Goal: Task Accomplishment & Management: Complete application form

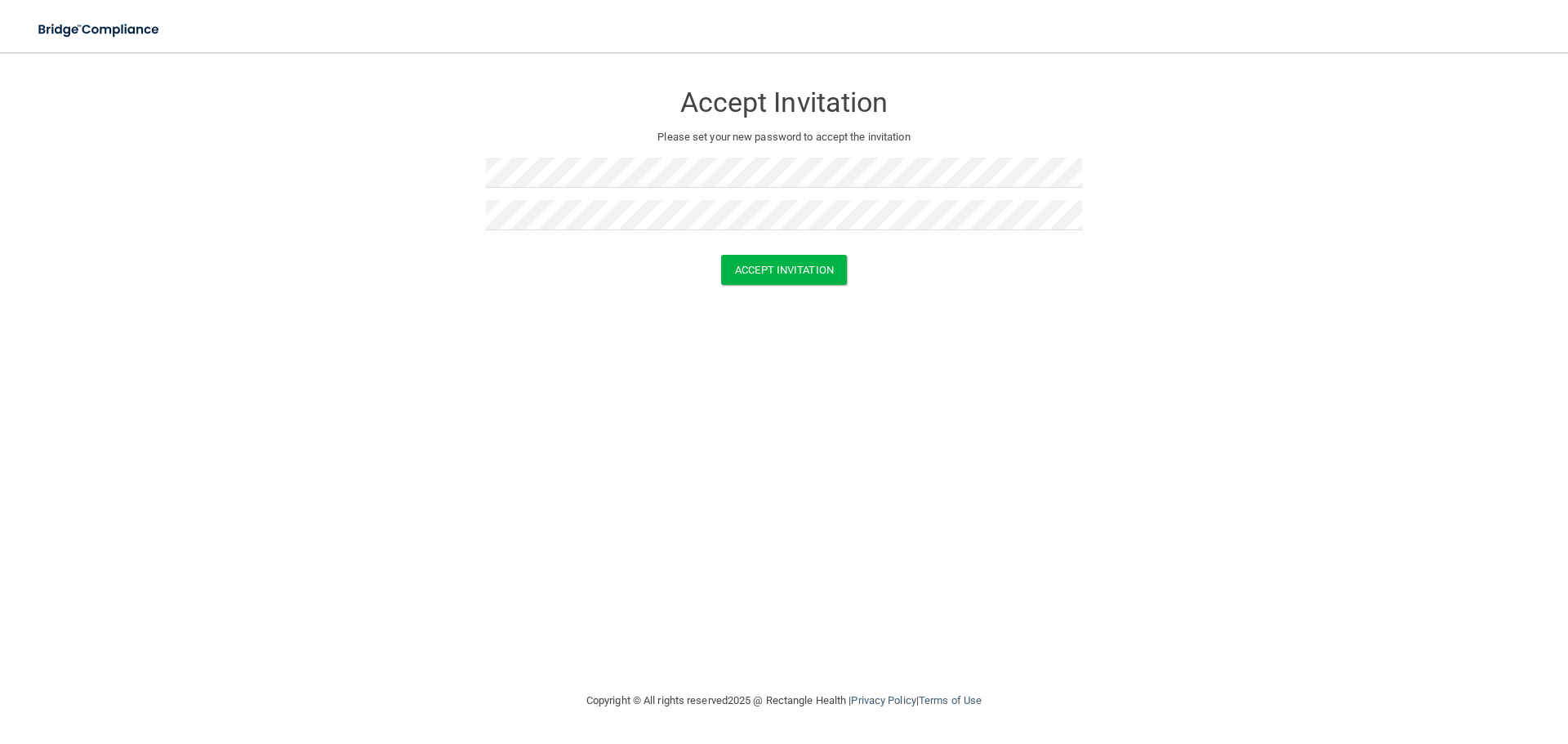
click at [923, 312] on div "Accept Invitation Please set your new password to accept the invitation Accept …" at bounding box center [784, 371] width 1503 height 606
click at [817, 272] on button "Accept Invitation" at bounding box center [784, 269] width 126 height 30
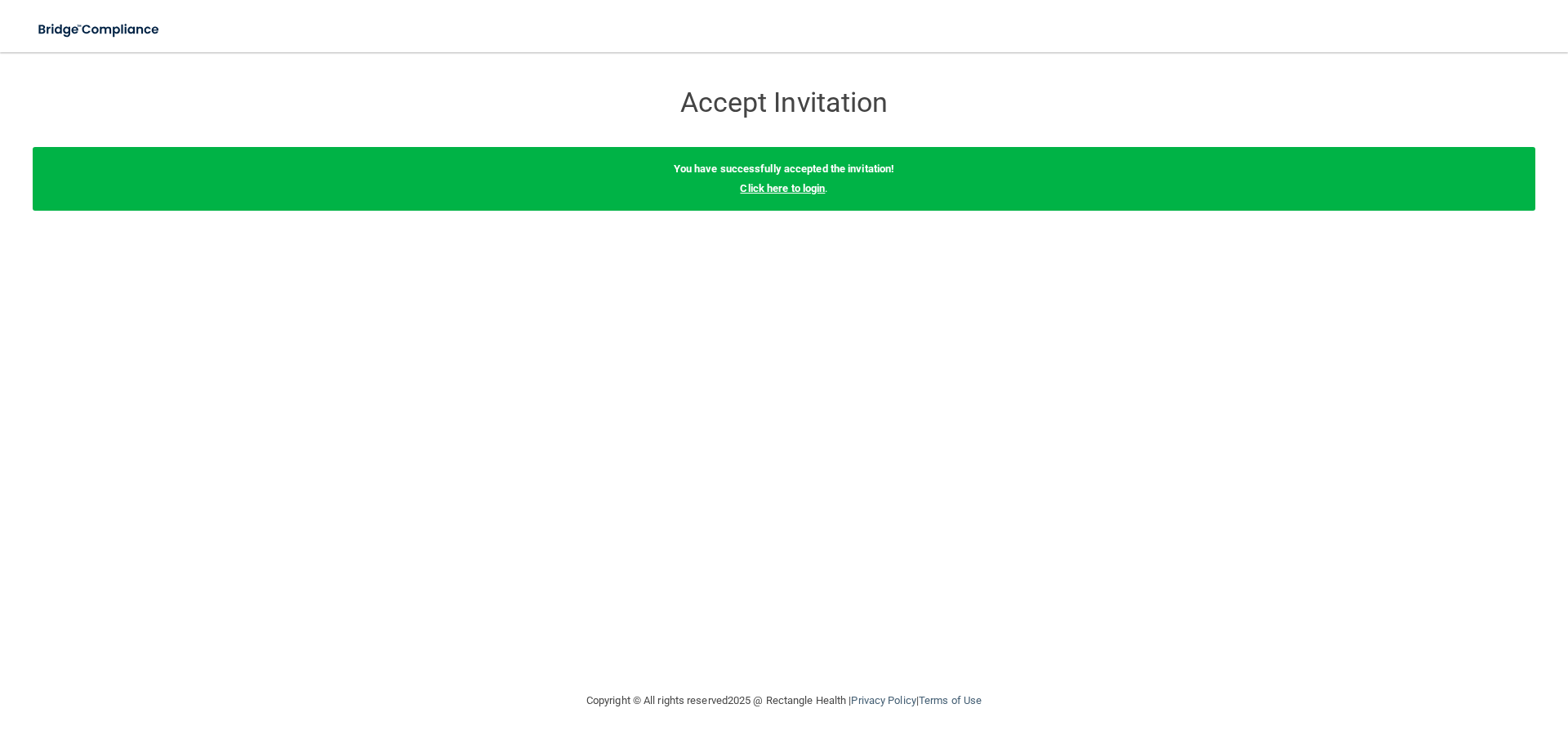
click at [779, 186] on link "Click here to login" at bounding box center [782, 188] width 85 height 13
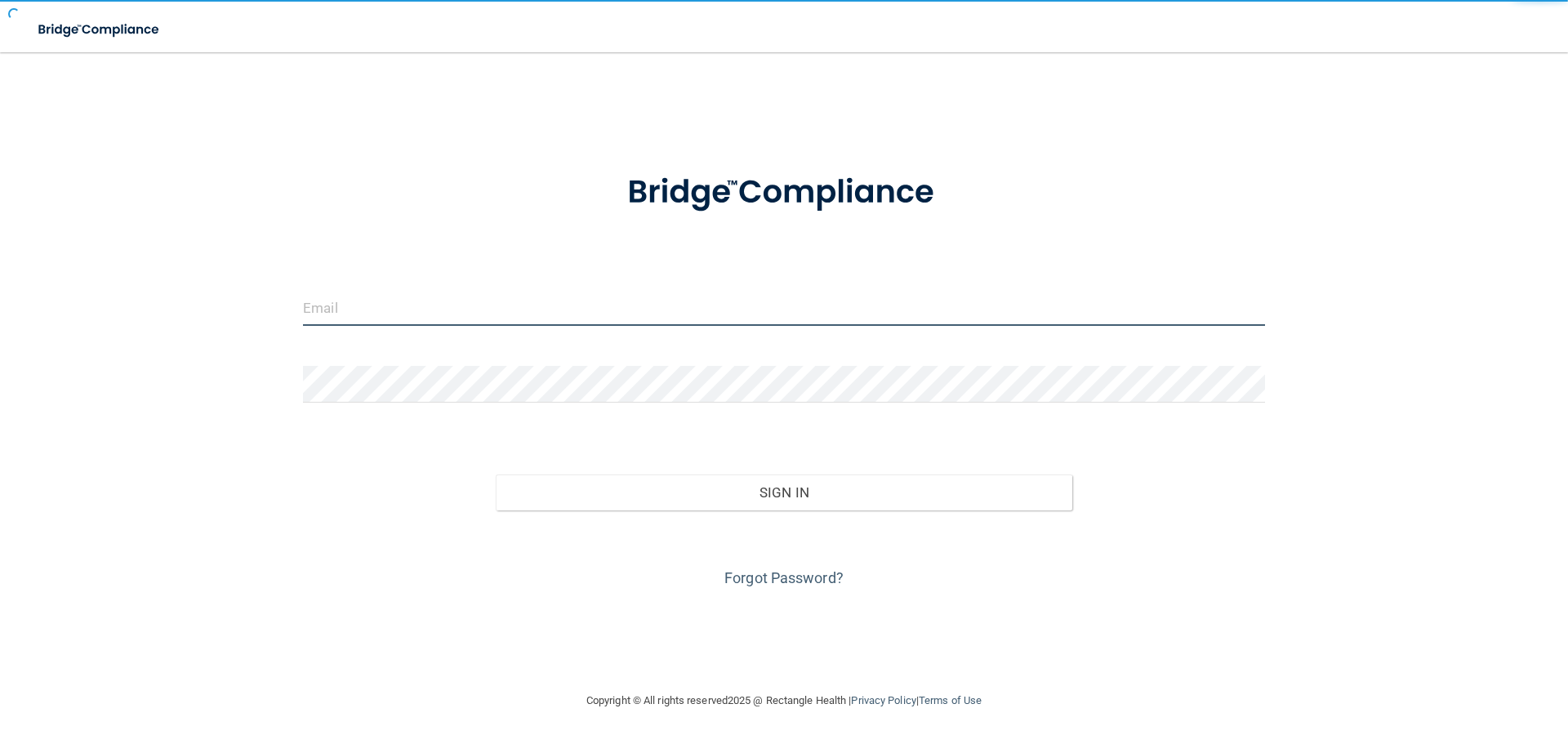
type input "brianna@auburnoralsurgery.com"
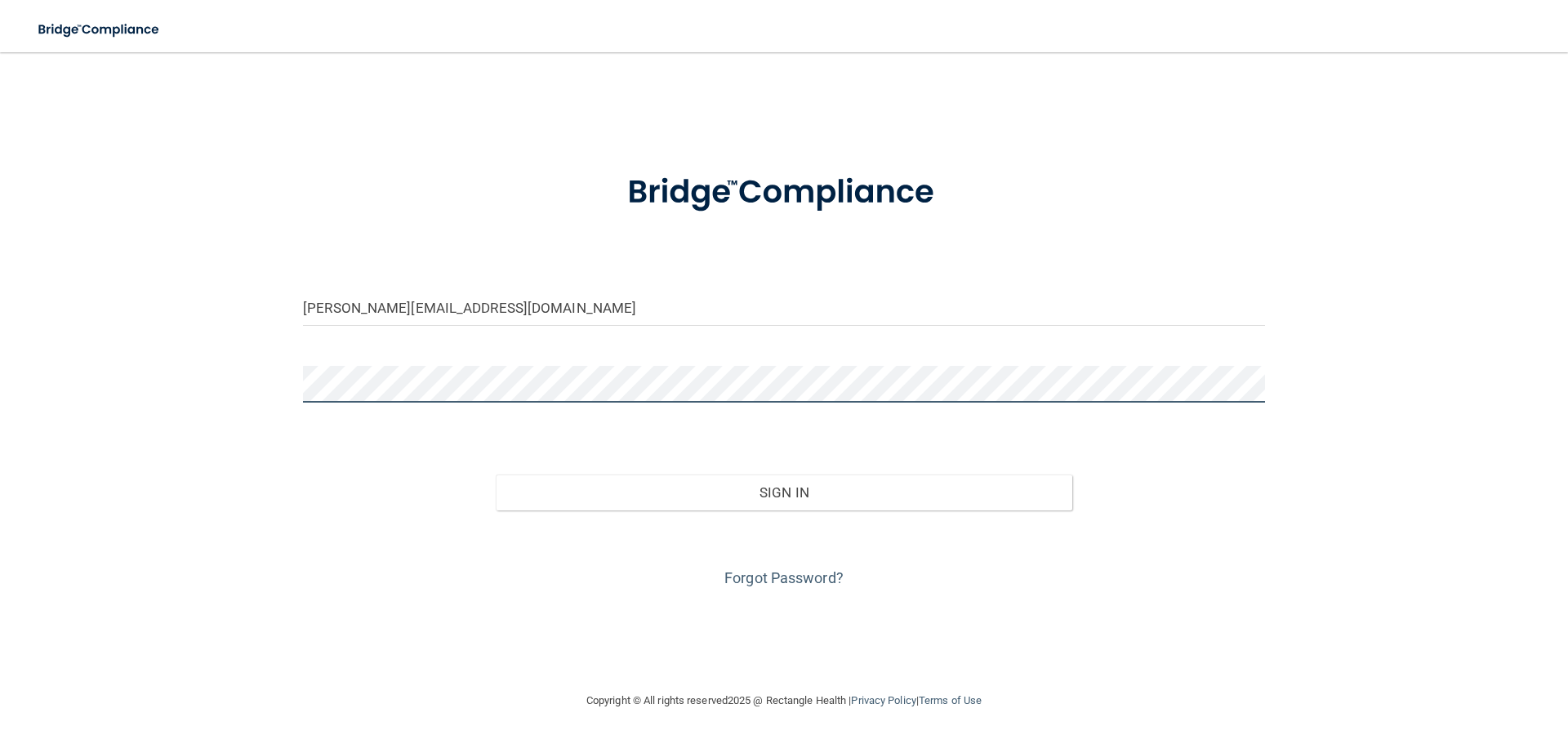
click at [55, 365] on div "brianna@auburnoralsurgery.com Invalid email/password. You don't have permission…" at bounding box center [784, 371] width 1503 height 606
click at [496, 474] on button "Sign In" at bounding box center [785, 492] width 578 height 36
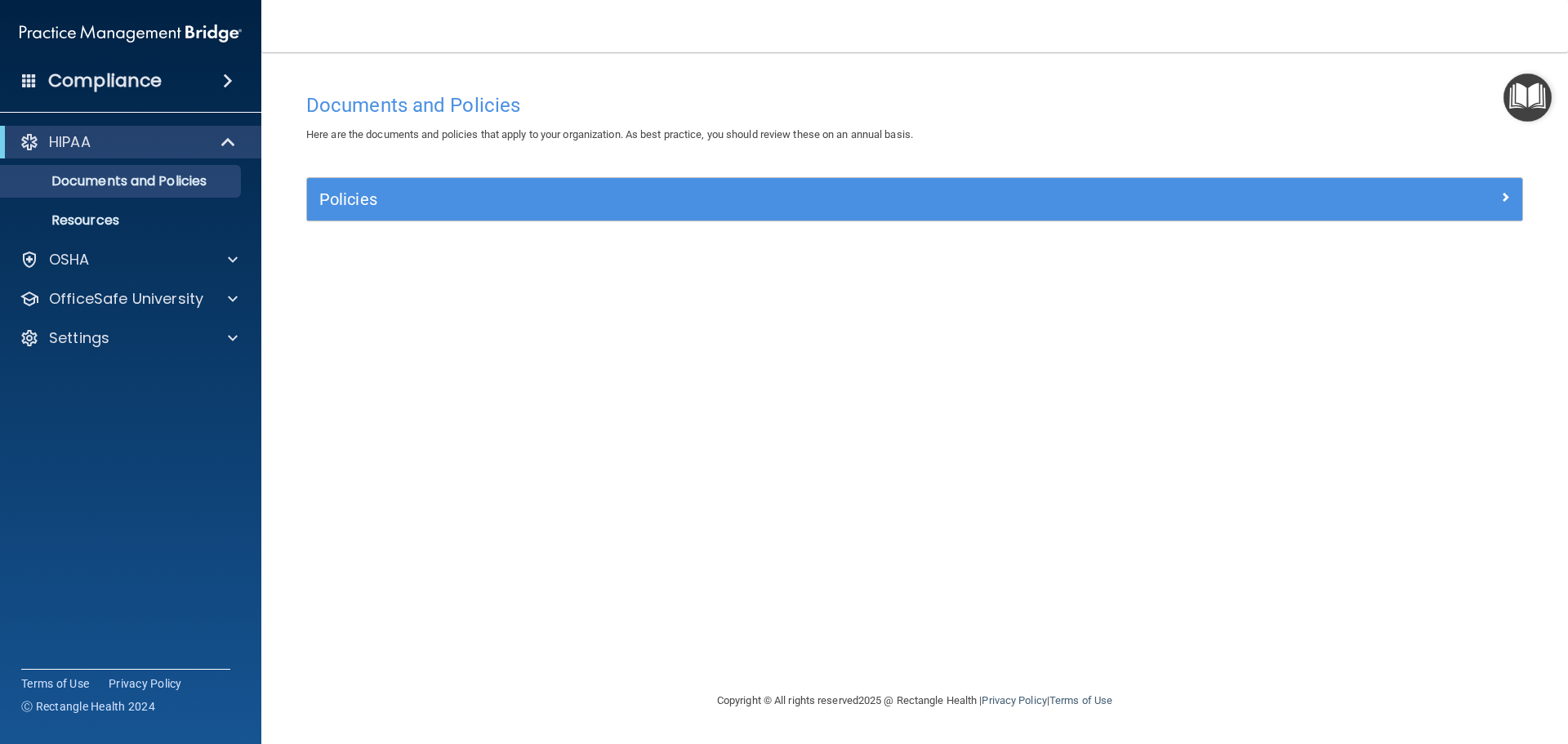
click at [138, 83] on h4 "Compliance" at bounding box center [104, 81] width 113 height 23
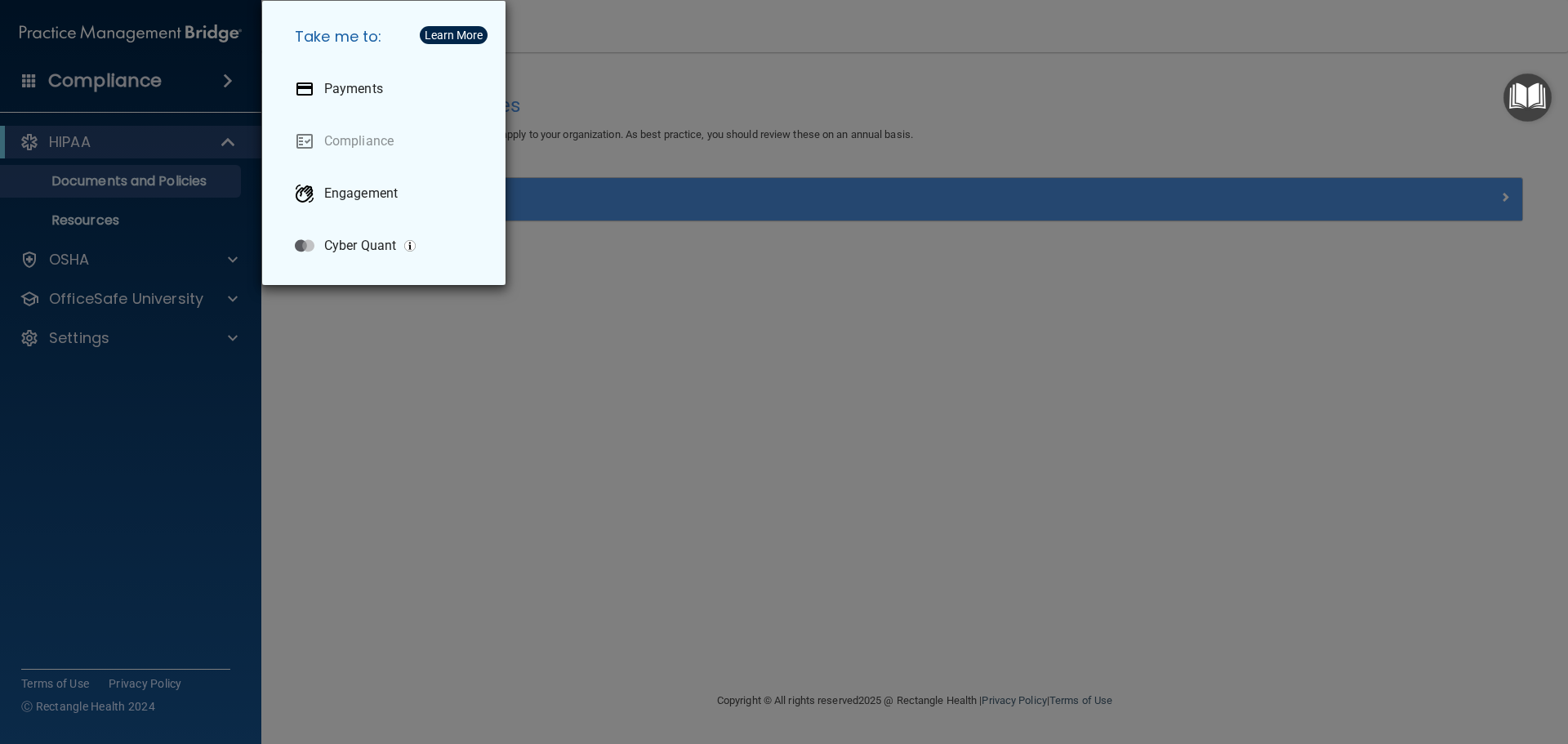
click at [138, 83] on div "Take me to: Payments Compliance Engagement Cyber Quant" at bounding box center [784, 372] width 1568 height 744
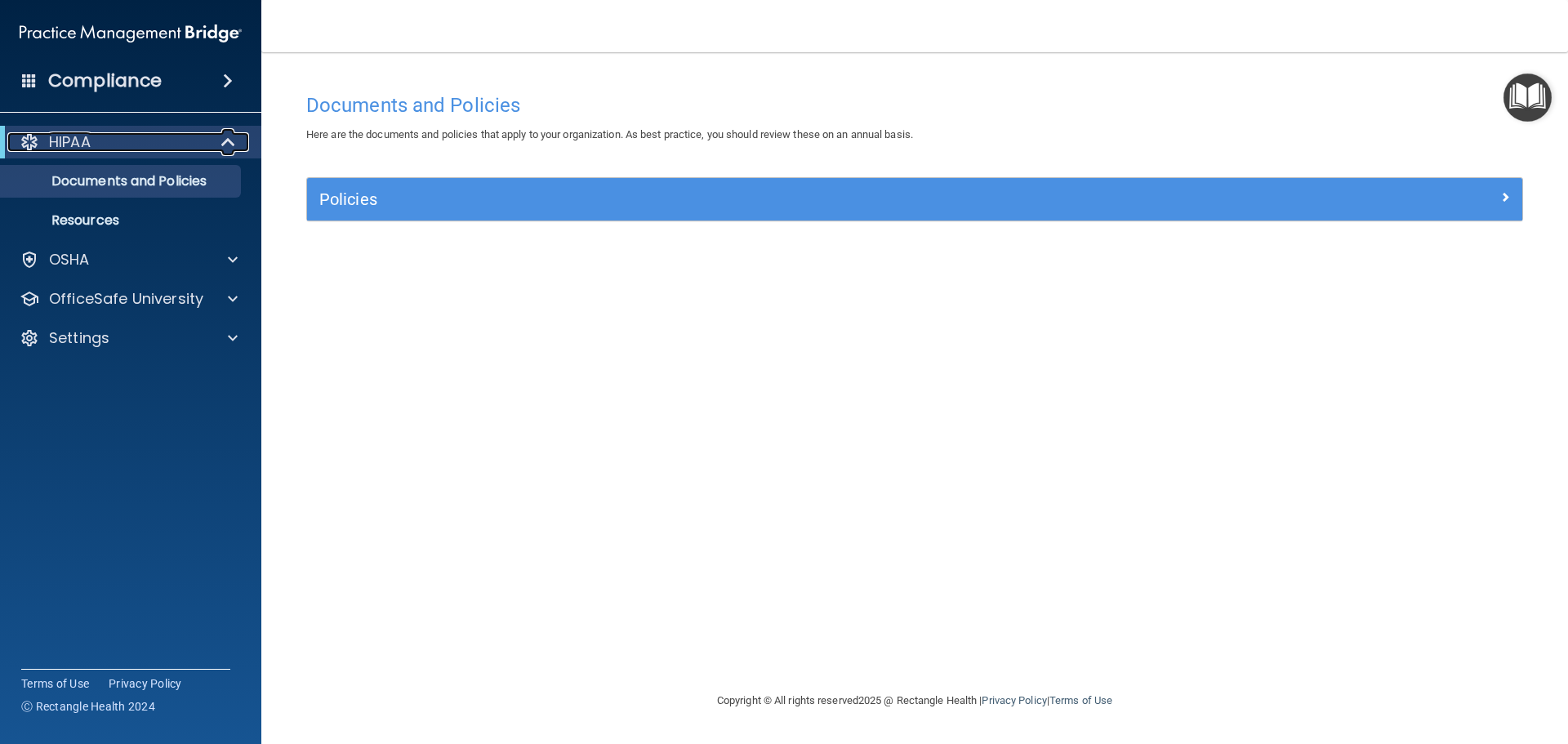
click at [117, 148] on div "HIPAA" at bounding box center [108, 142] width 202 height 20
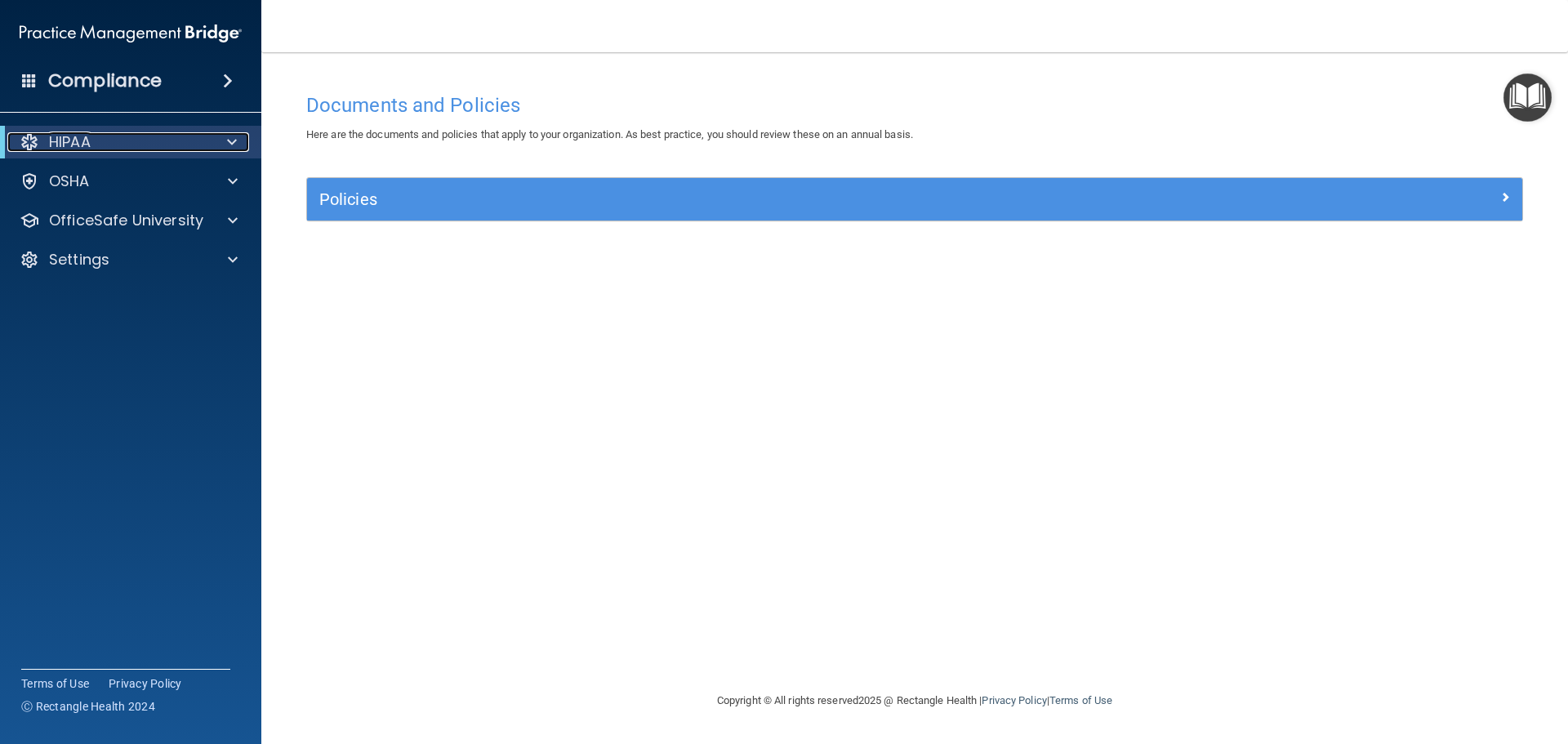
click at [117, 148] on div "HIPAA" at bounding box center [108, 142] width 202 height 20
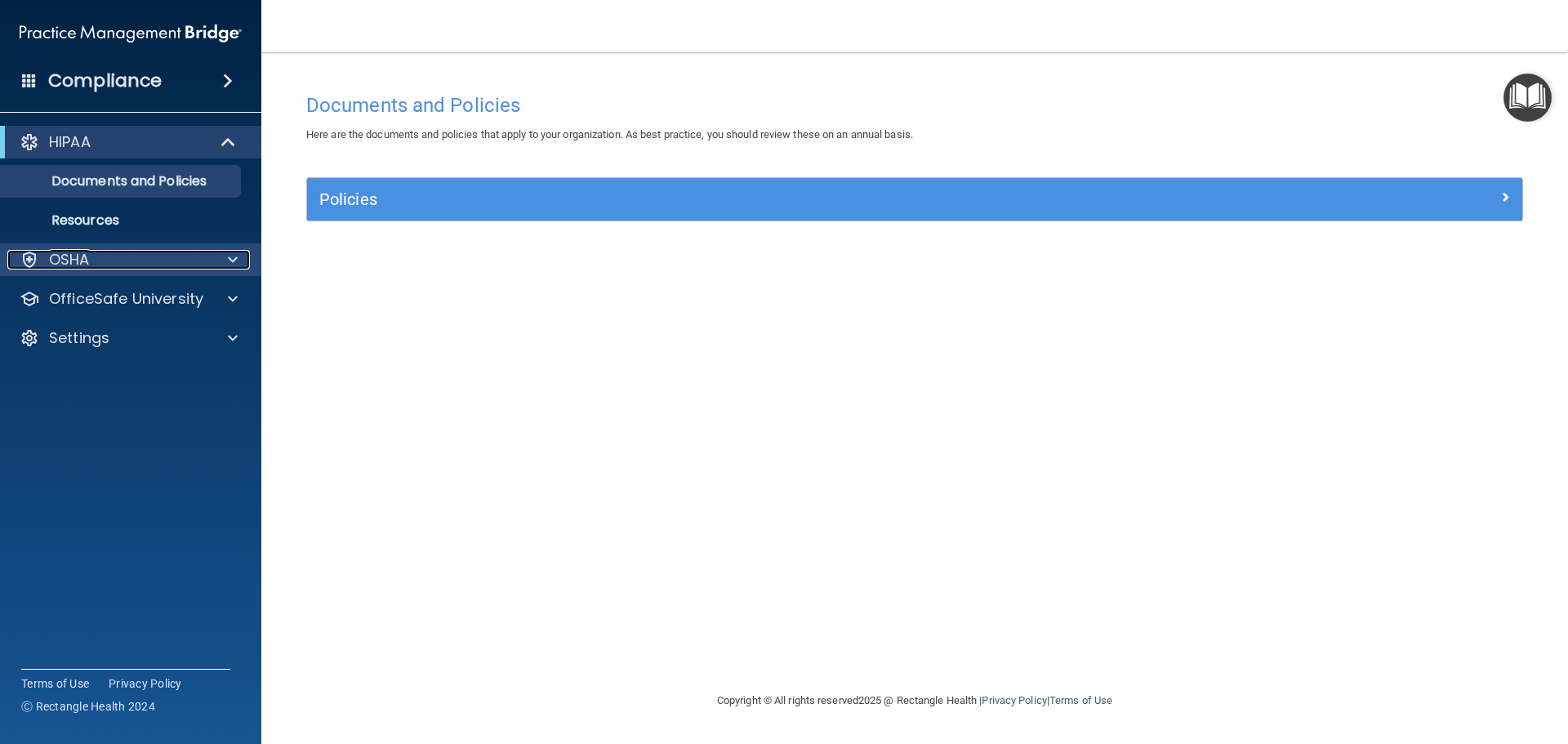
click at [111, 261] on div "OSHA" at bounding box center [109, 260] width 203 height 20
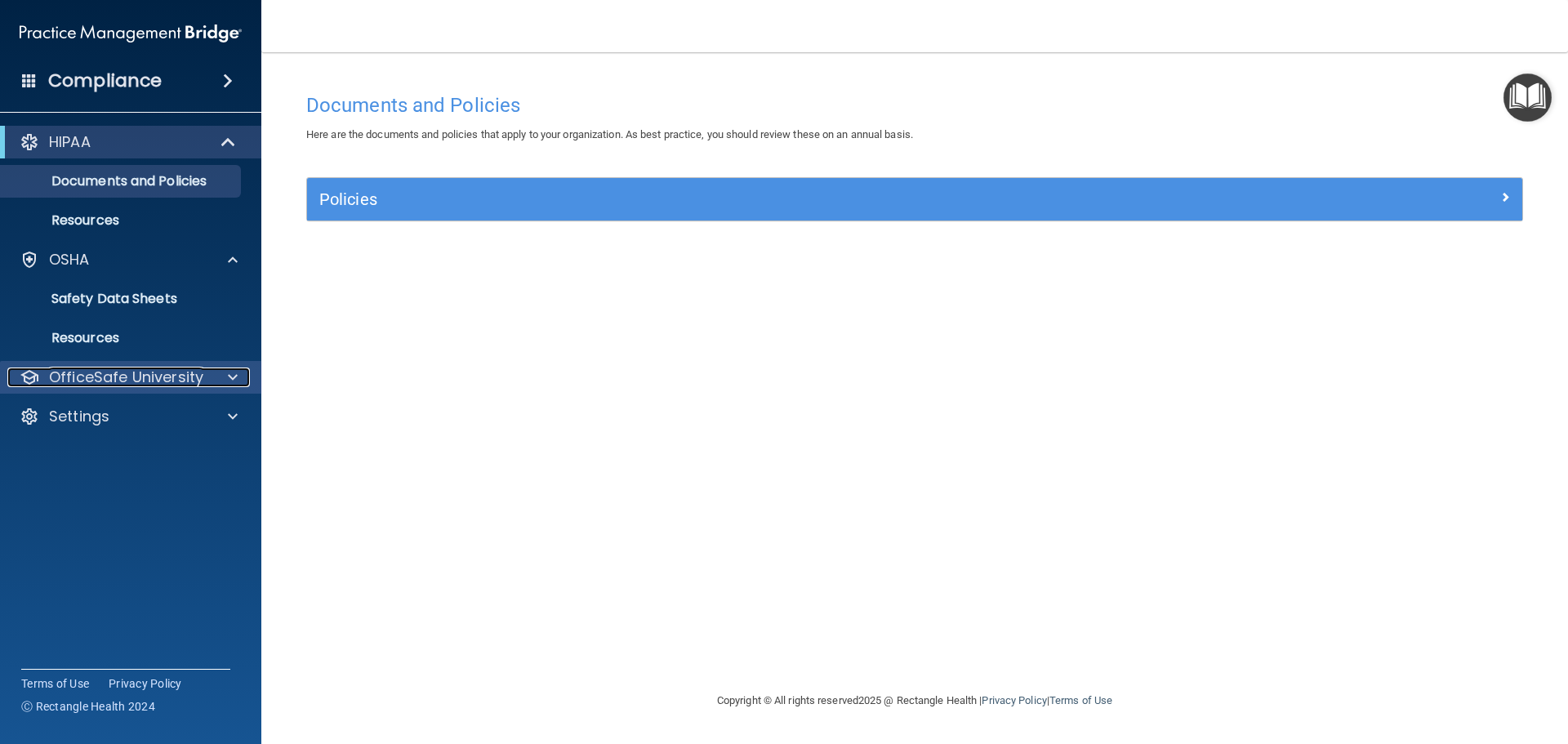
click at [132, 383] on p "OfficeSafe University" at bounding box center [126, 377] width 155 height 20
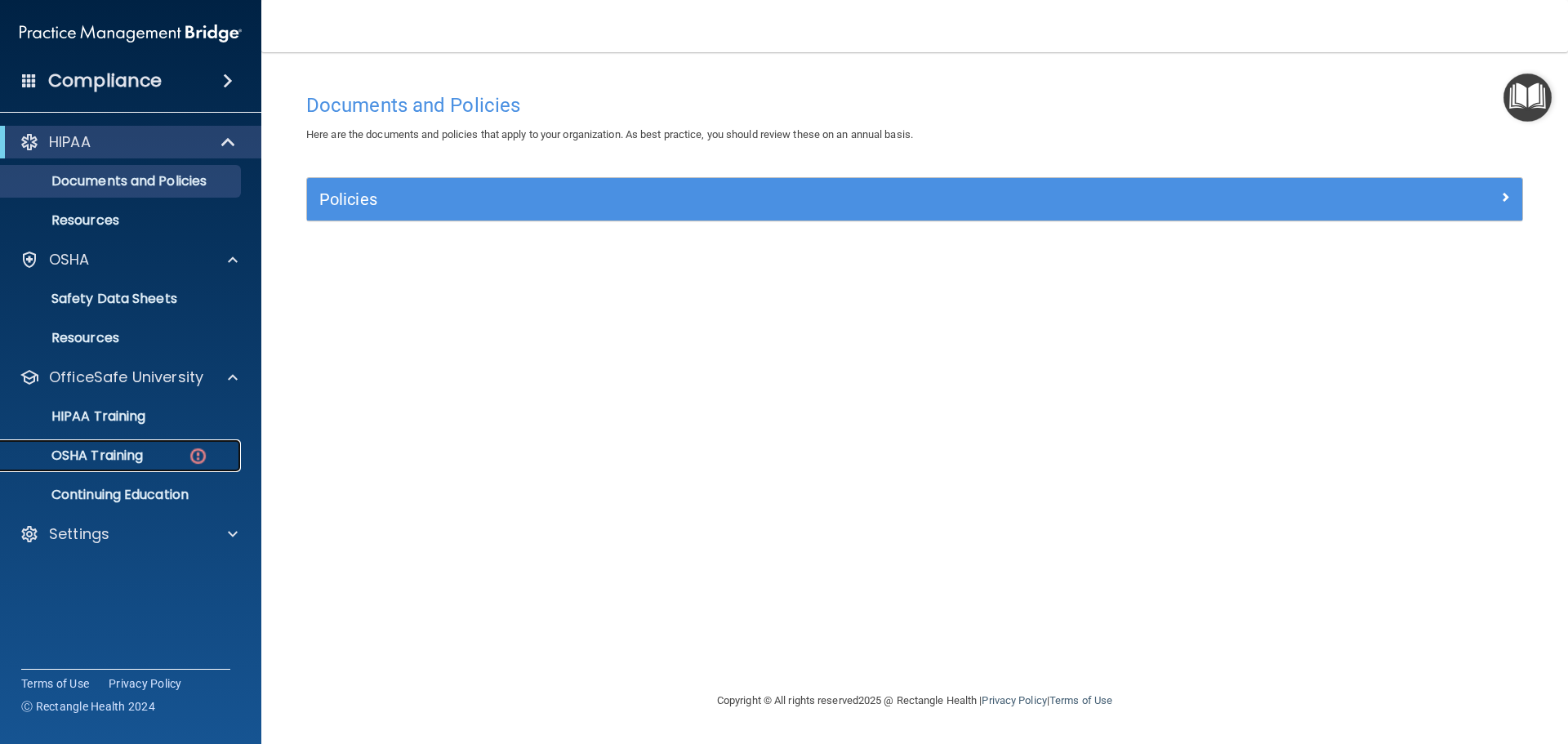
click at [126, 454] on p "OSHA Training" at bounding box center [77, 455] width 132 height 16
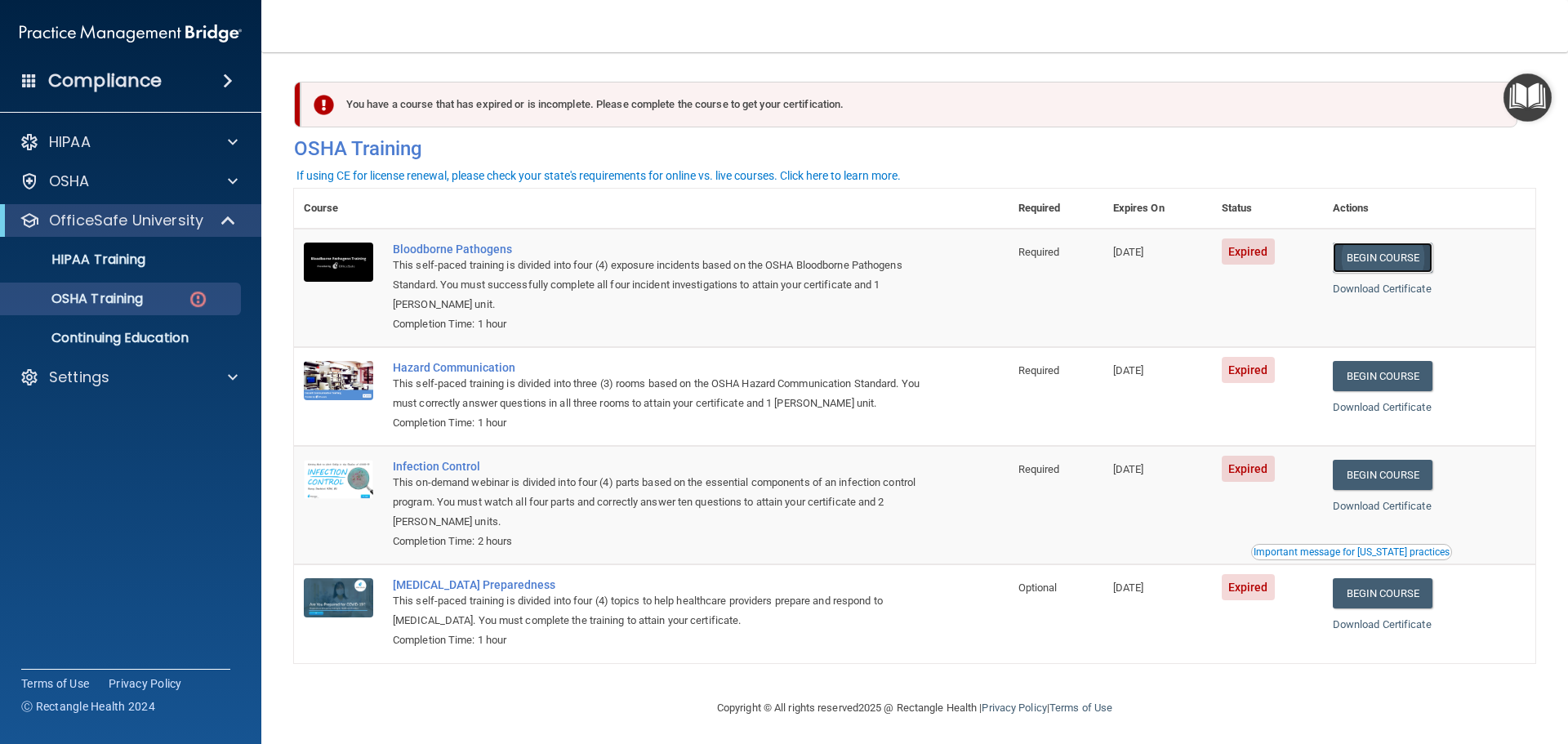
click at [1401, 260] on link "Begin Course" at bounding box center [1382, 257] width 100 height 30
